Goal: Task Accomplishment & Management: Manage account settings

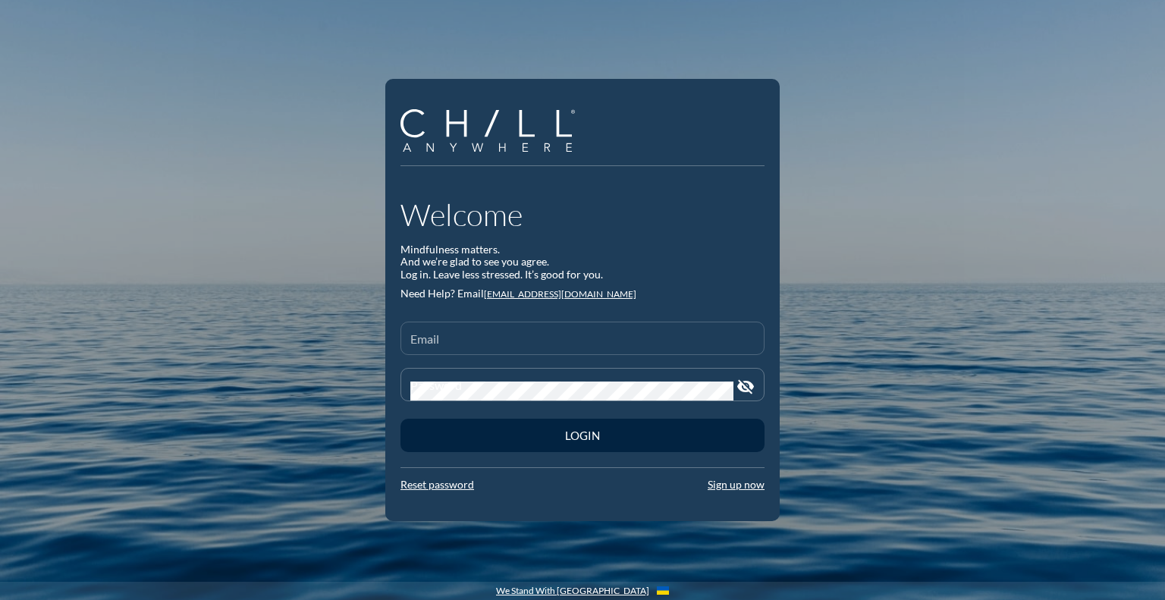
click at [483, 342] on input "Email" at bounding box center [582, 344] width 344 height 19
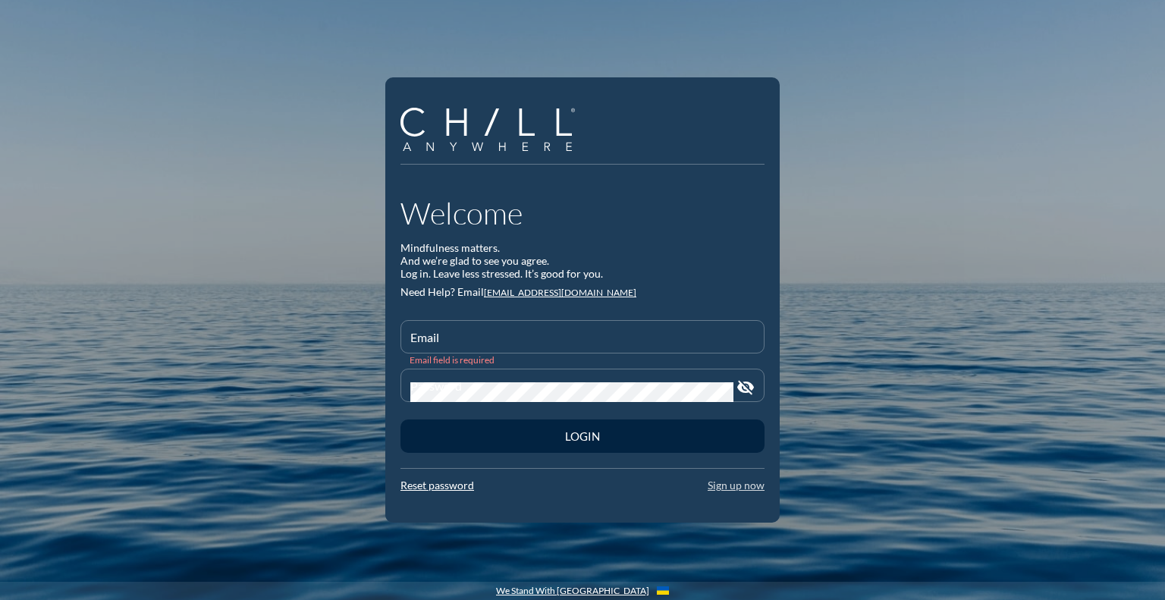
click at [743, 489] on link "Sign up now" at bounding box center [736, 485] width 57 height 13
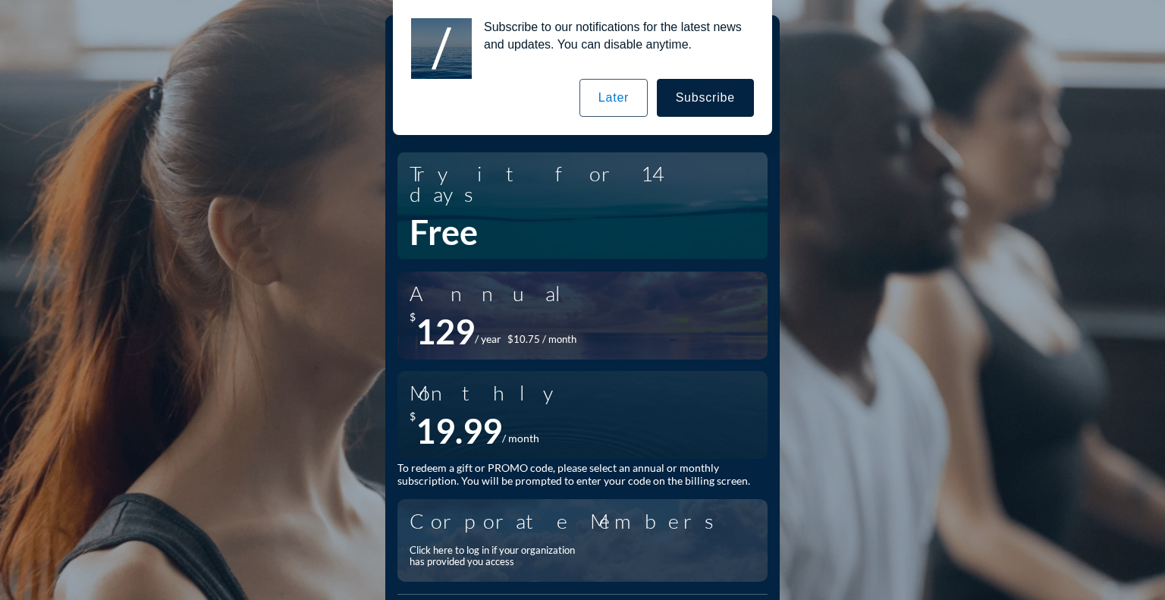
click at [537, 545] on div "Click here to log in if your organization has provided you access" at bounding box center [497, 557] width 174 height 24
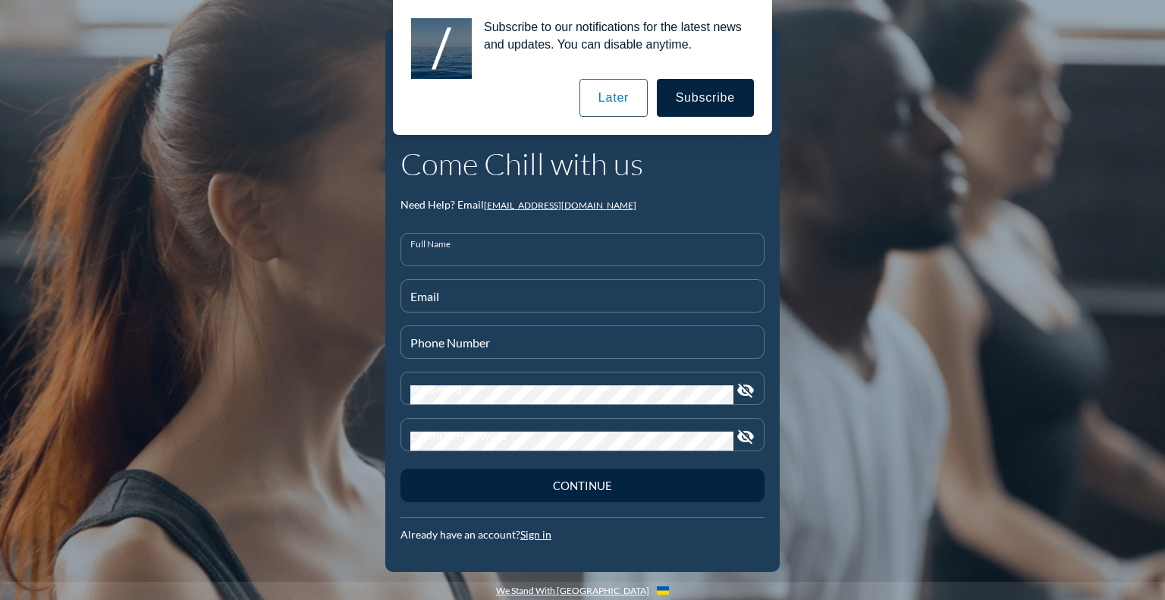
click at [505, 250] on input "Full Name" at bounding box center [582, 255] width 344 height 19
type input "[PERSON_NAME]"
click at [481, 297] on input "Email" at bounding box center [582, 302] width 344 height 19
type input "m"
type input "[EMAIL_ADDRESS][DOMAIN_NAME]"
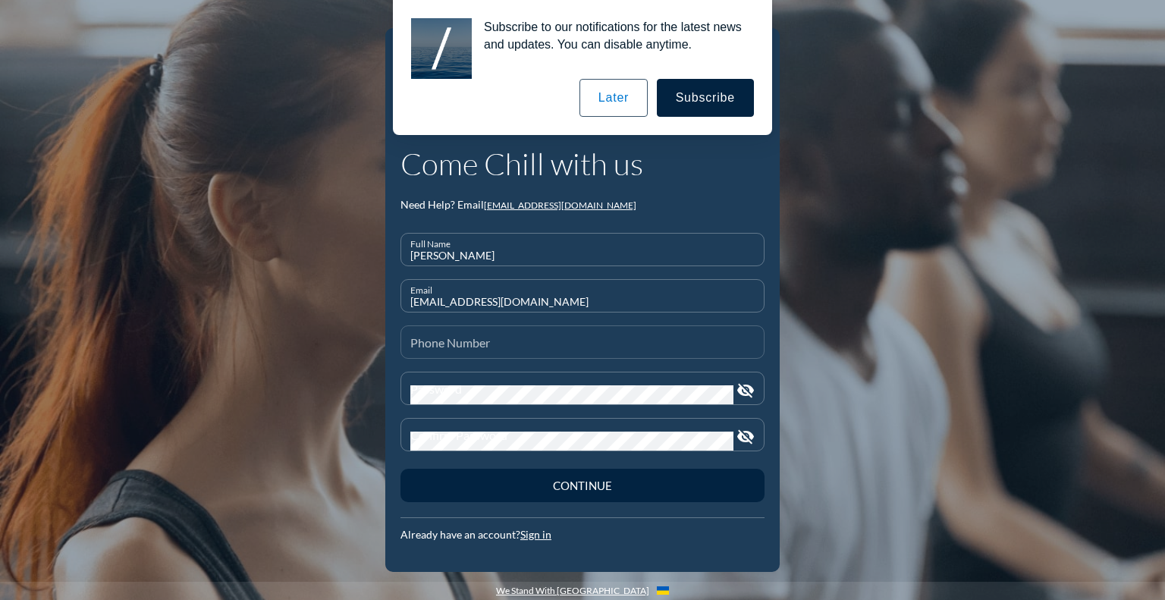
click at [474, 336] on div "Phone Number" at bounding box center [582, 342] width 344 height 32
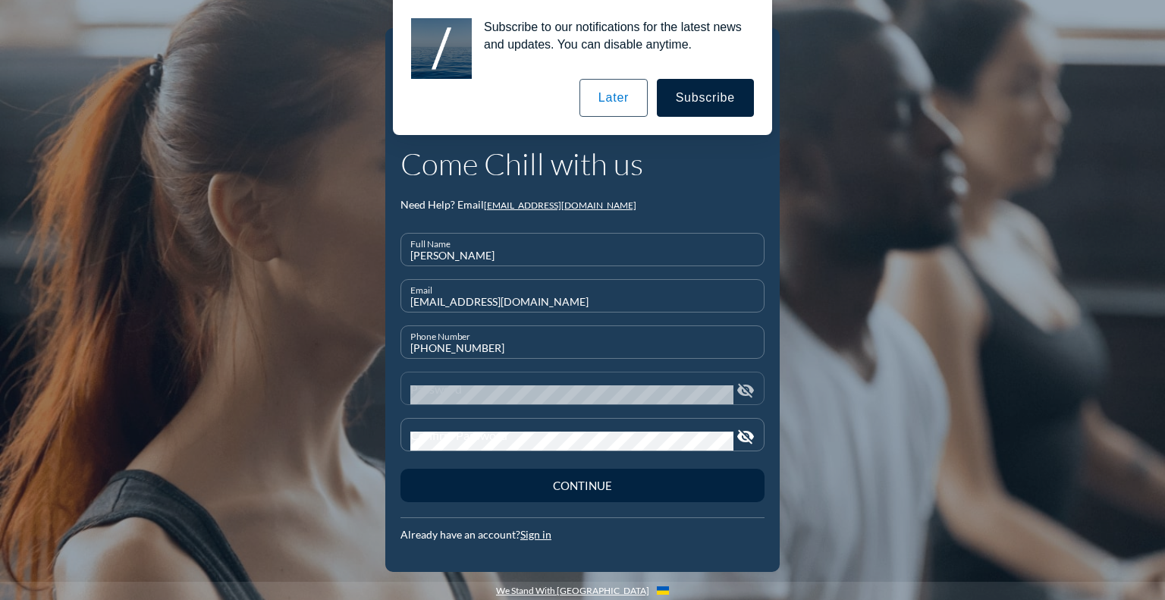
type input "[PHONE_NUMBER]"
click at [478, 381] on div "Password" at bounding box center [571, 388] width 323 height 32
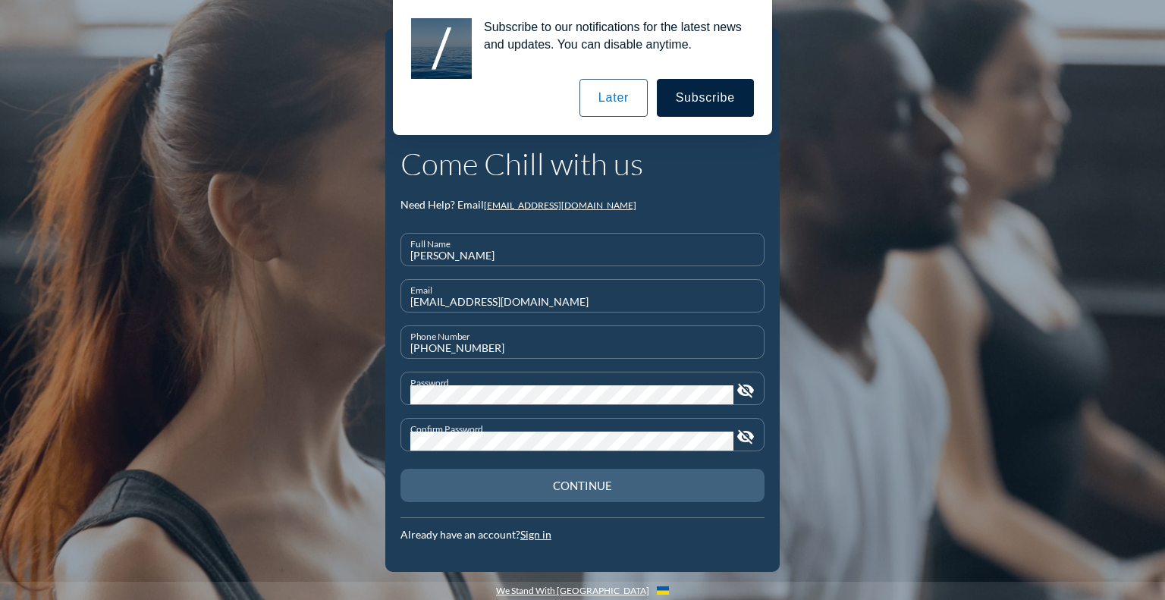
click at [540, 473] on button "Continue" at bounding box center [582, 485] width 364 height 33
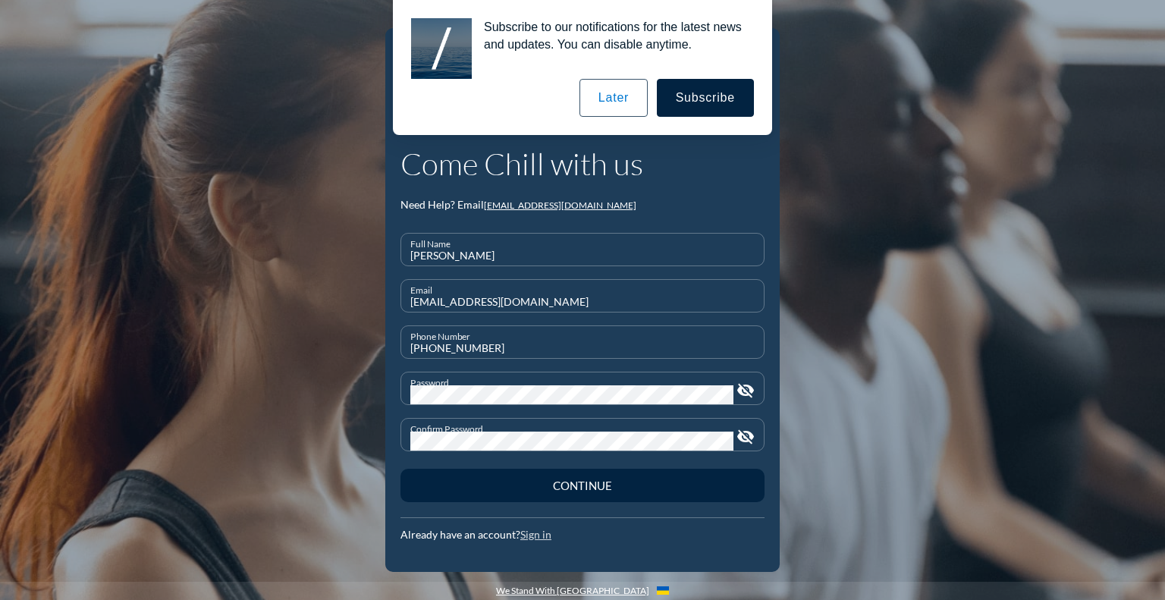
click at [539, 539] on link "Sign in" at bounding box center [535, 534] width 31 height 13
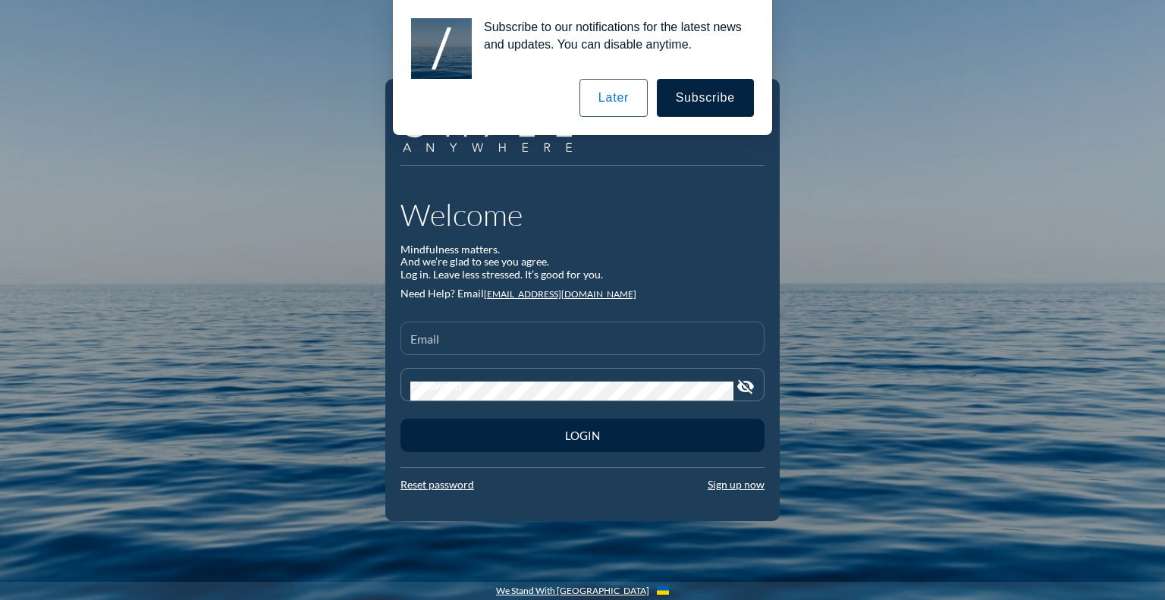
click at [542, 332] on div "Email" at bounding box center [582, 338] width 344 height 32
type input "m"
type input "[EMAIL_ADDRESS][DOMAIN_NAME]"
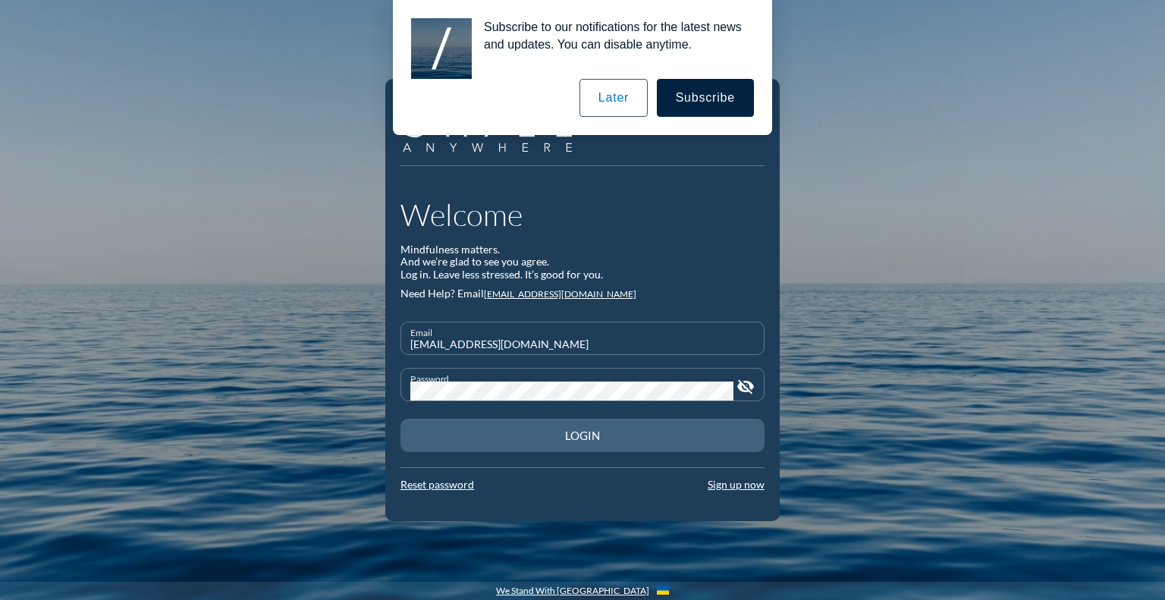
click at [566, 436] on div "Login" at bounding box center [582, 436] width 311 height 14
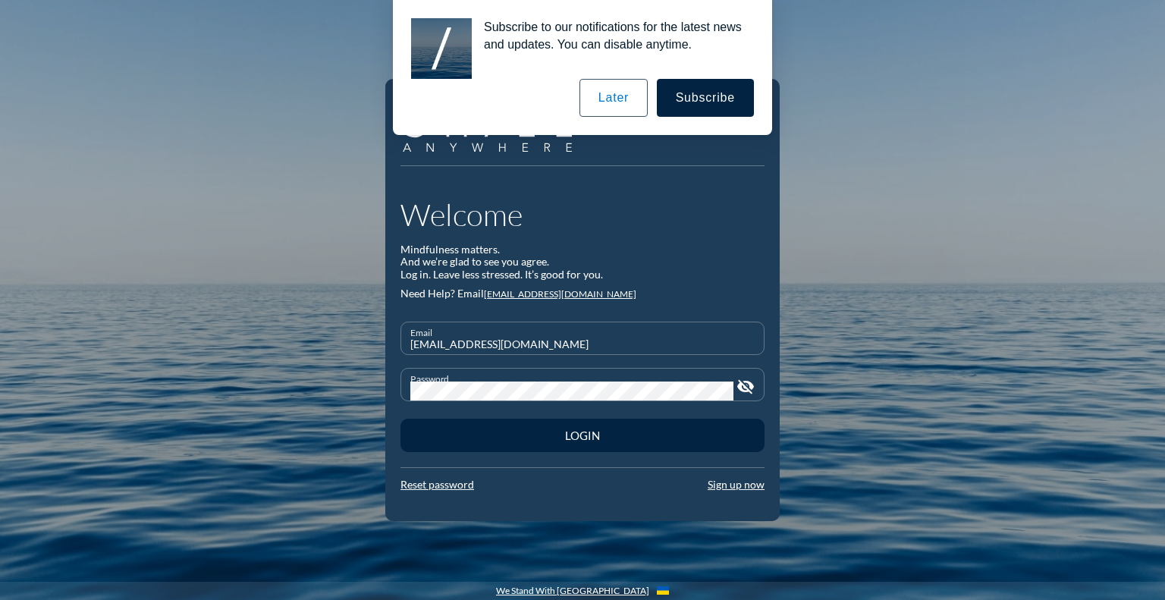
click at [615, 99] on button "Later" at bounding box center [613, 98] width 68 height 38
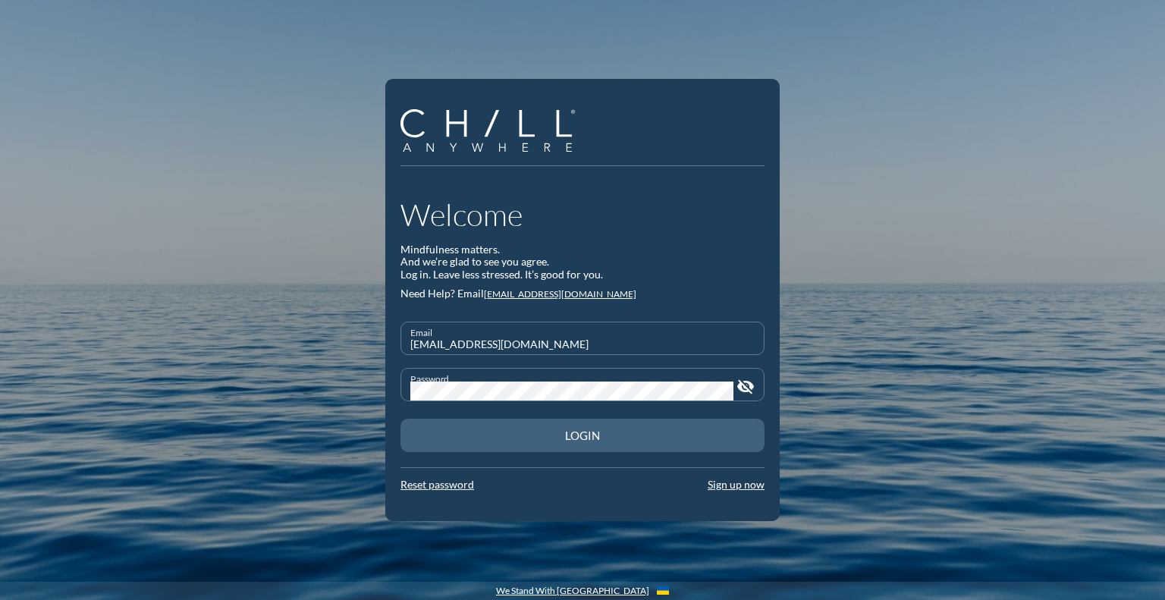
click at [557, 433] on div "Login" at bounding box center [582, 436] width 311 height 14
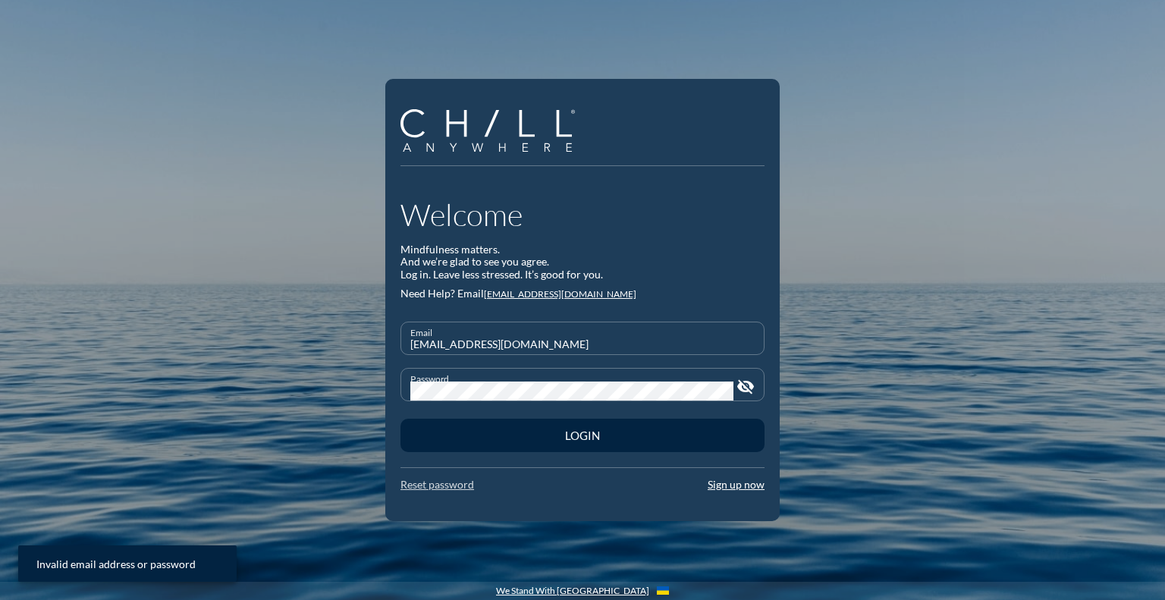
click at [460, 487] on link "Reset password" at bounding box center [437, 484] width 74 height 13
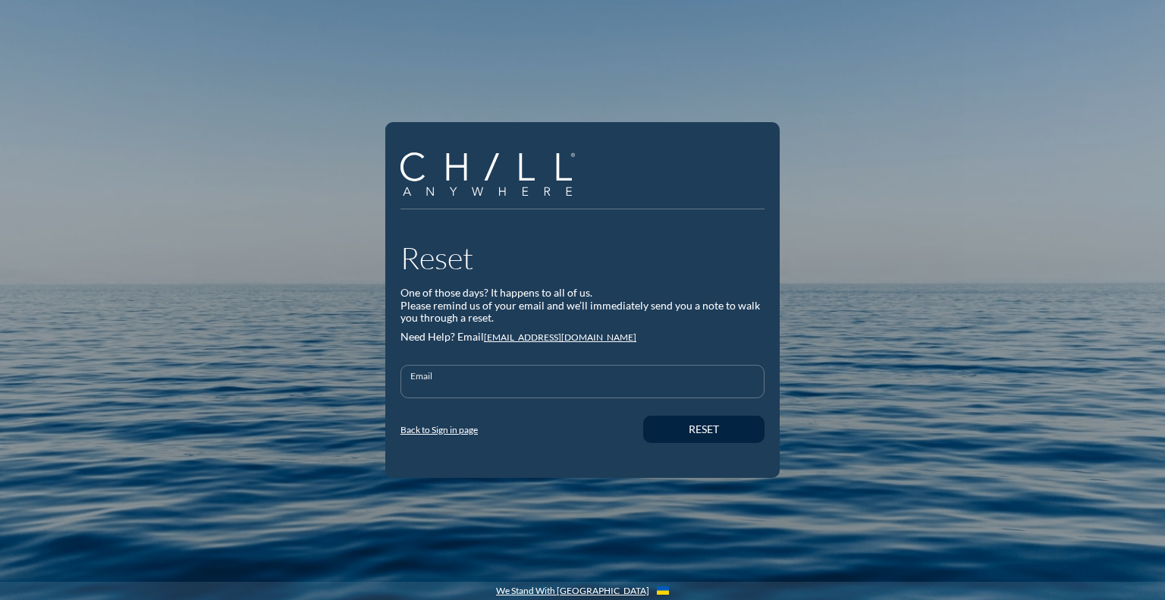
click at [488, 389] on input "Email" at bounding box center [582, 387] width 344 height 19
type input "[EMAIL_ADDRESS][DOMAIN_NAME]"
click at [698, 435] on button "Reset" at bounding box center [703, 429] width 121 height 27
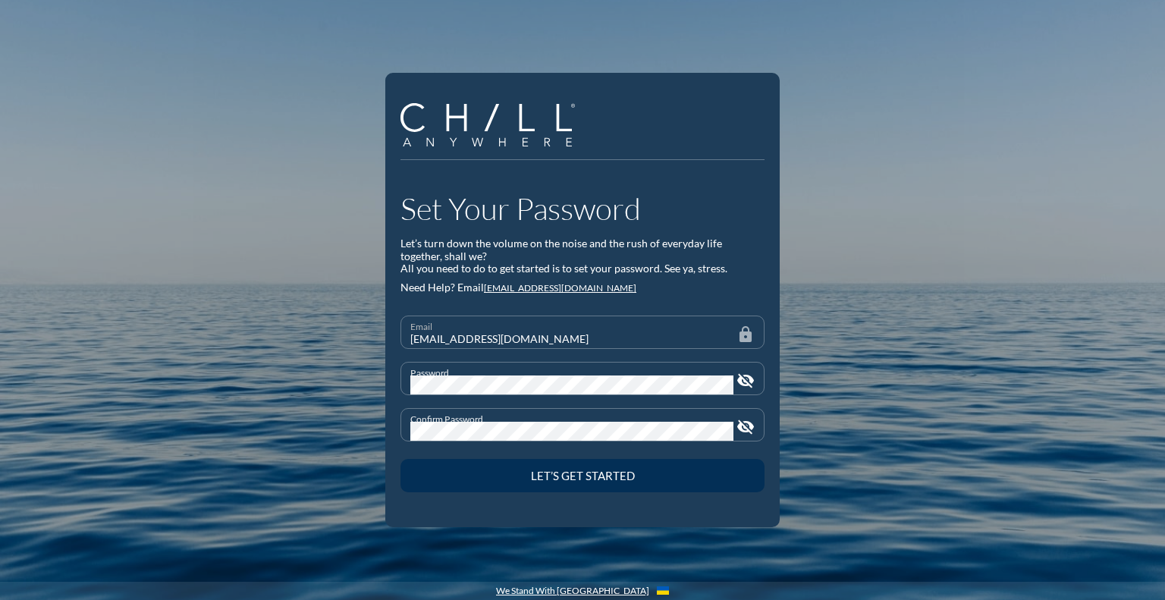
click at [547, 473] on div "Let’s Get Started" at bounding box center [582, 476] width 311 height 14
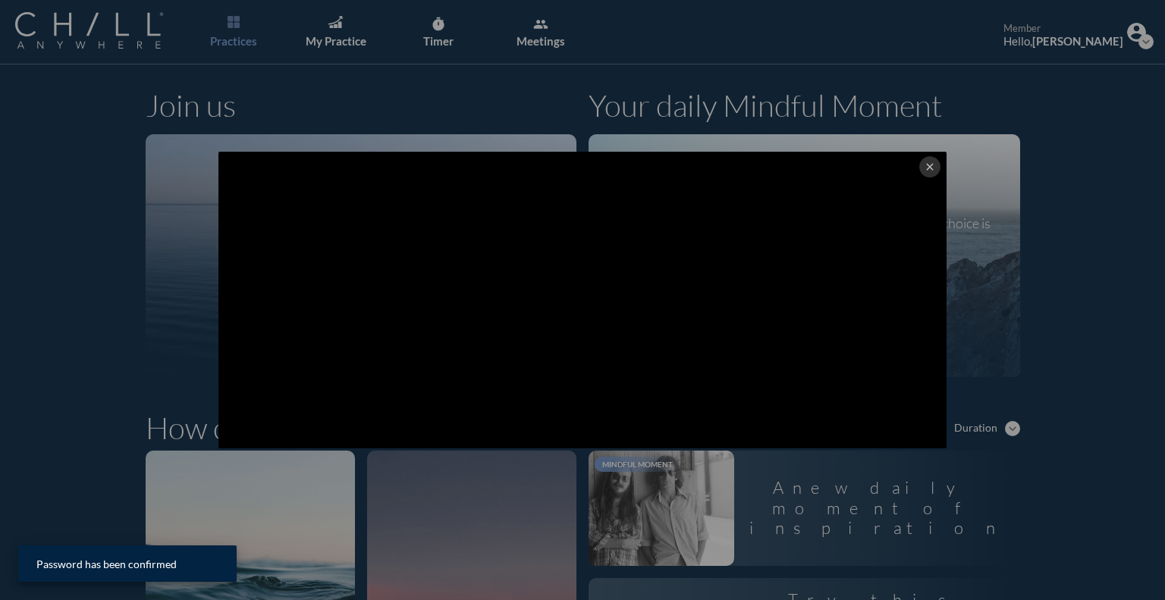
click at [924, 168] on icon "close" at bounding box center [930, 167] width 12 height 12
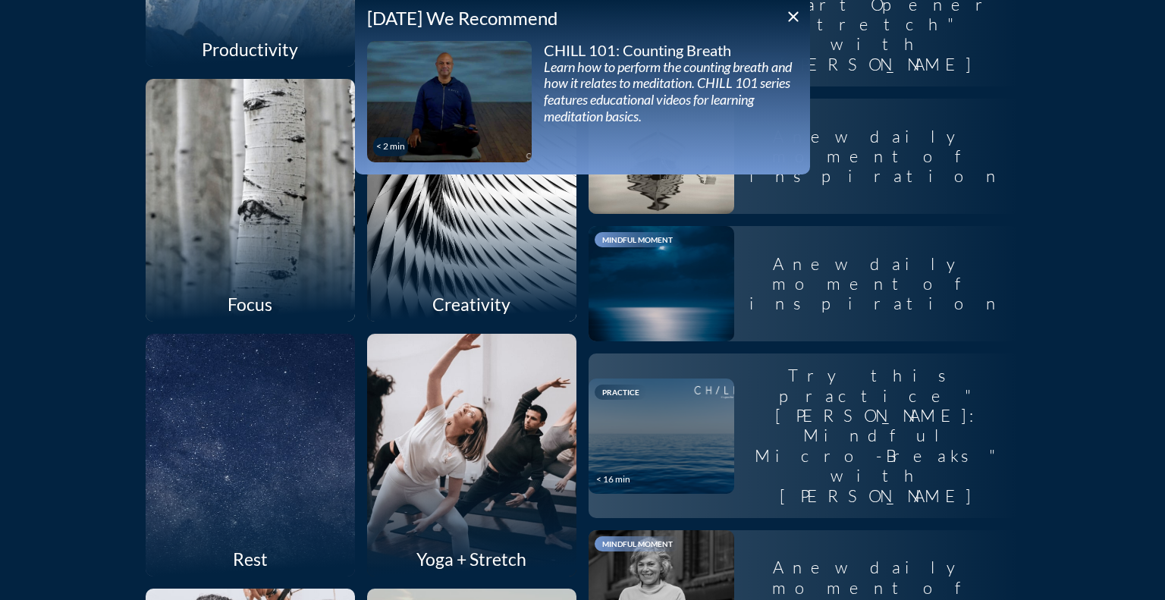
scroll to position [1138, 0]
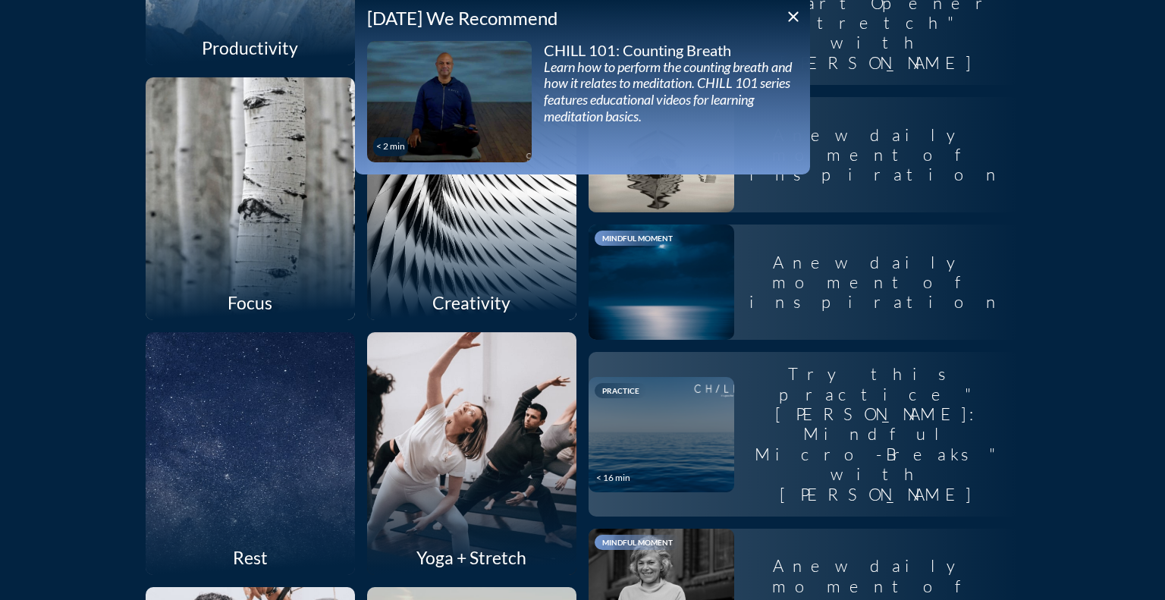
click at [790, 16] on icon "close" at bounding box center [793, 17] width 18 height 18
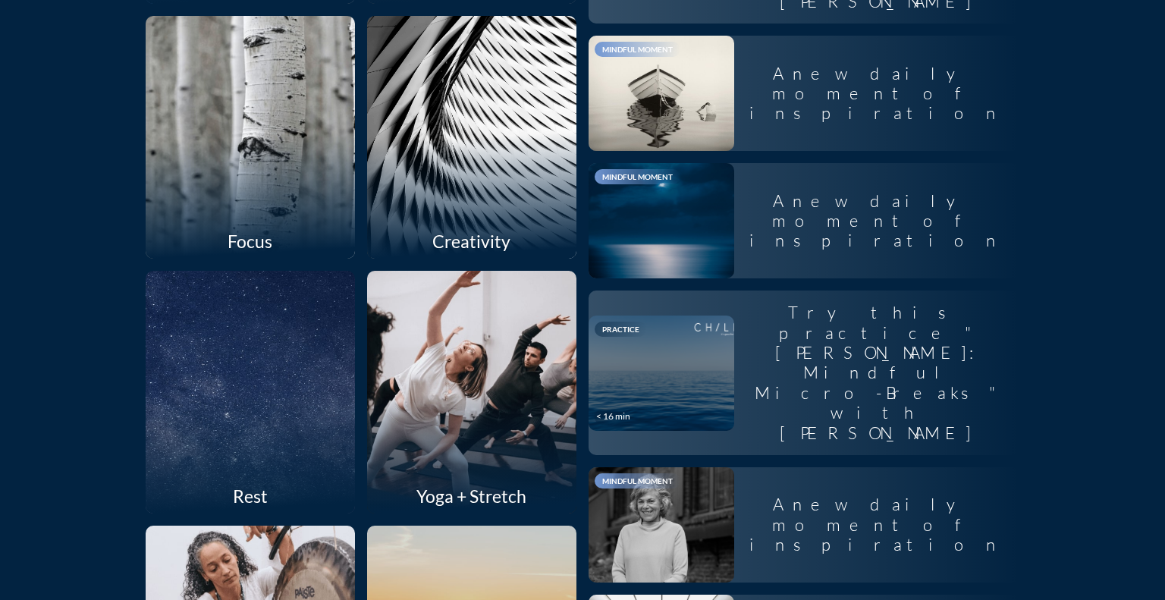
scroll to position [1201, 0]
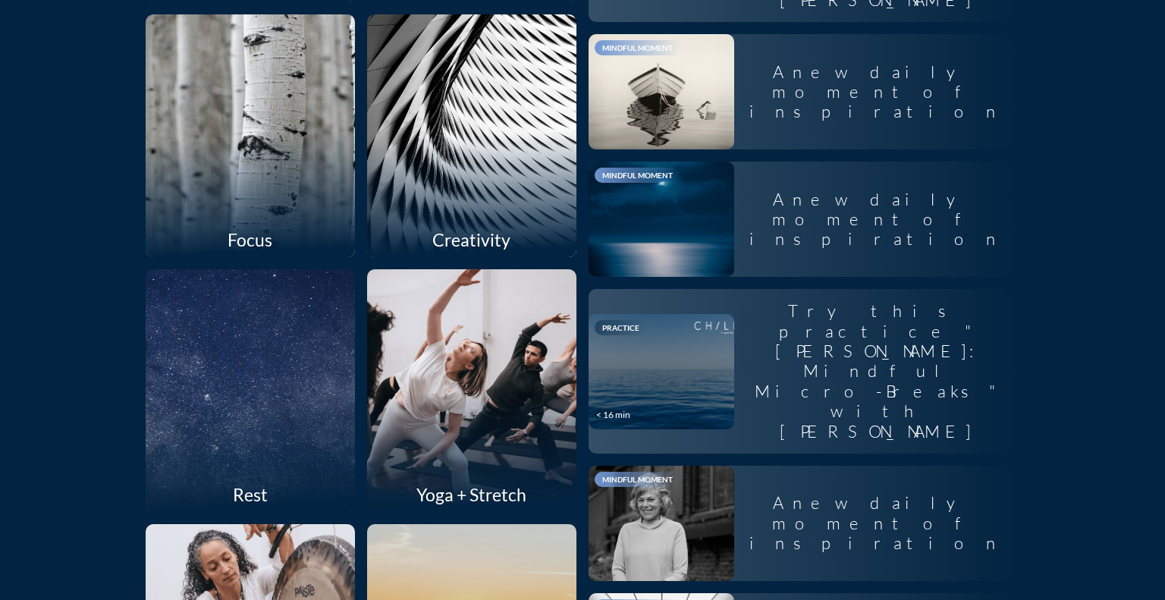
click at [182, 464] on div at bounding box center [250, 390] width 222 height 257
